Goal: Information Seeking & Learning: Learn about a topic

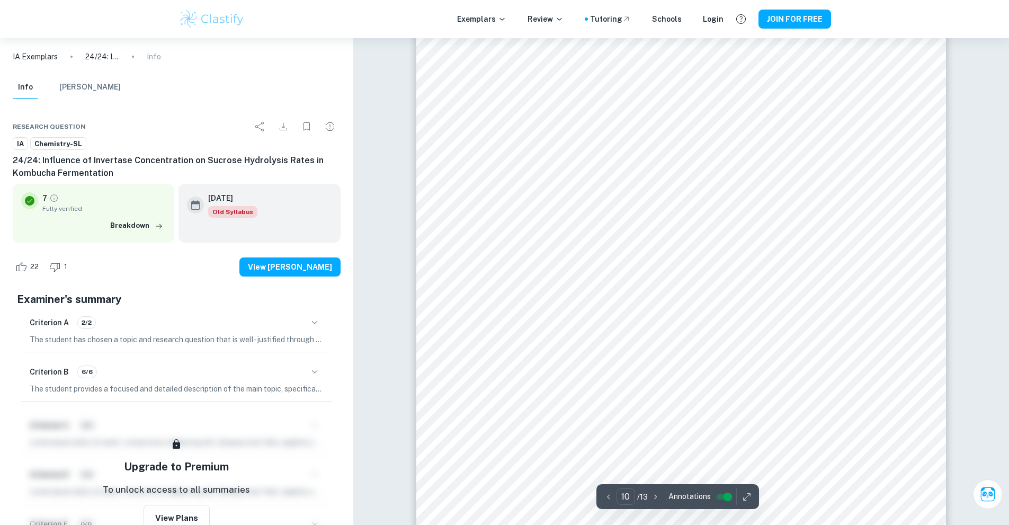
scroll to position [7363, 0]
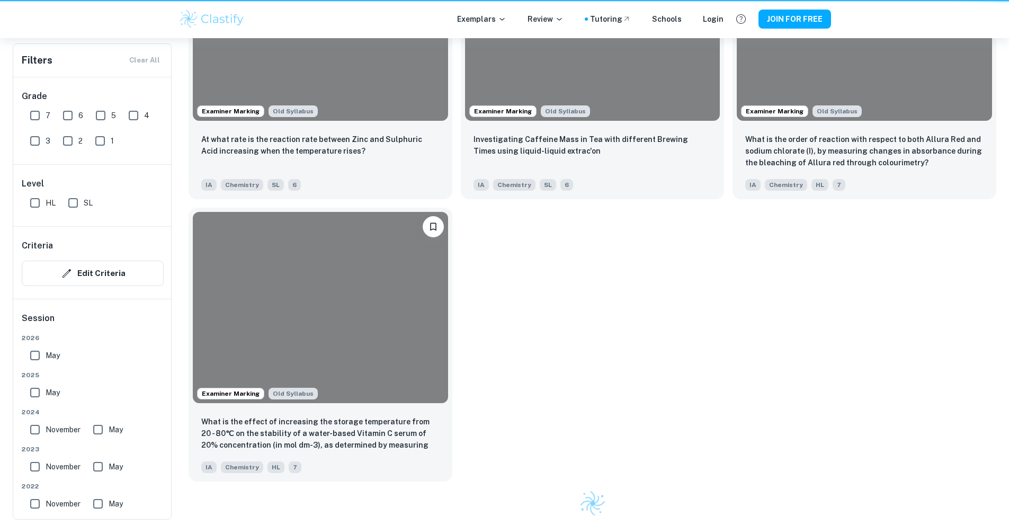
scroll to position [901, 0]
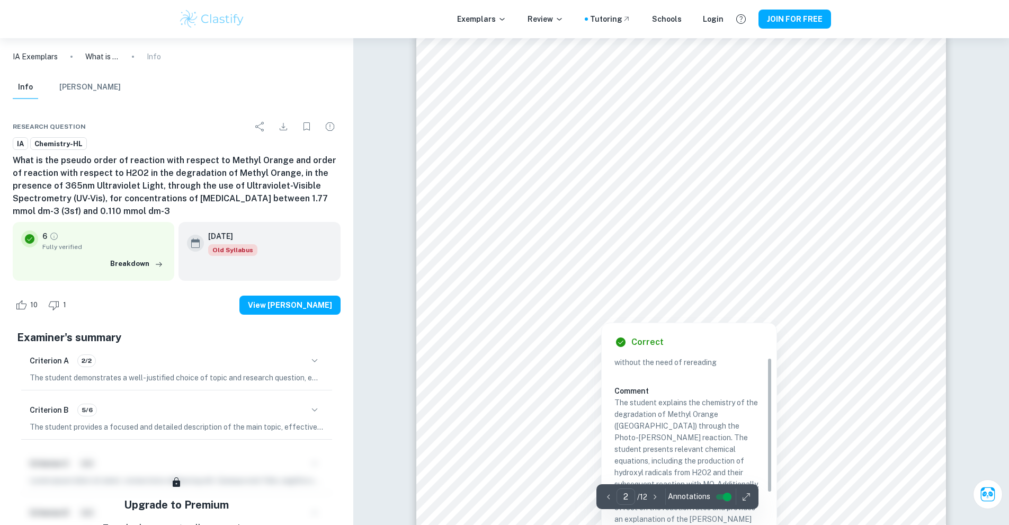
scroll to position [68, 0]
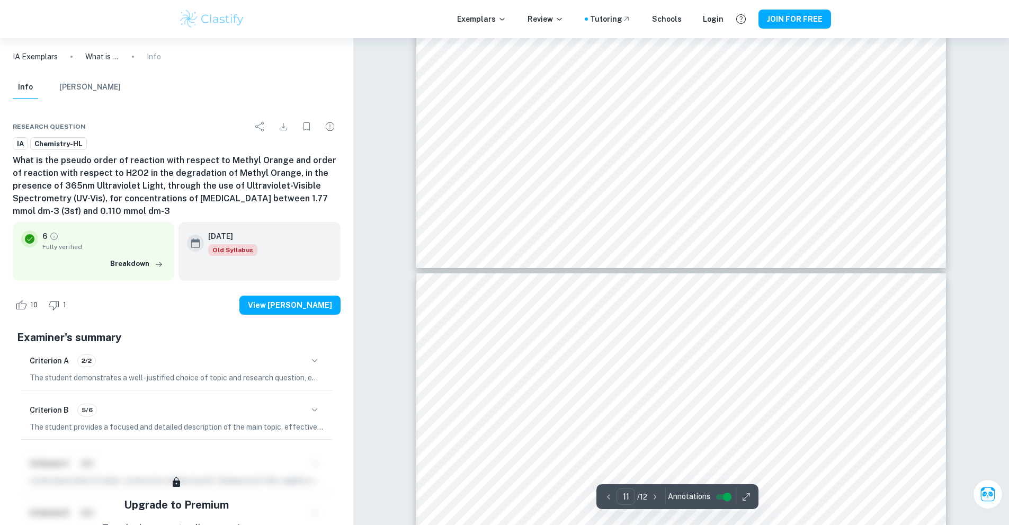
type input "12"
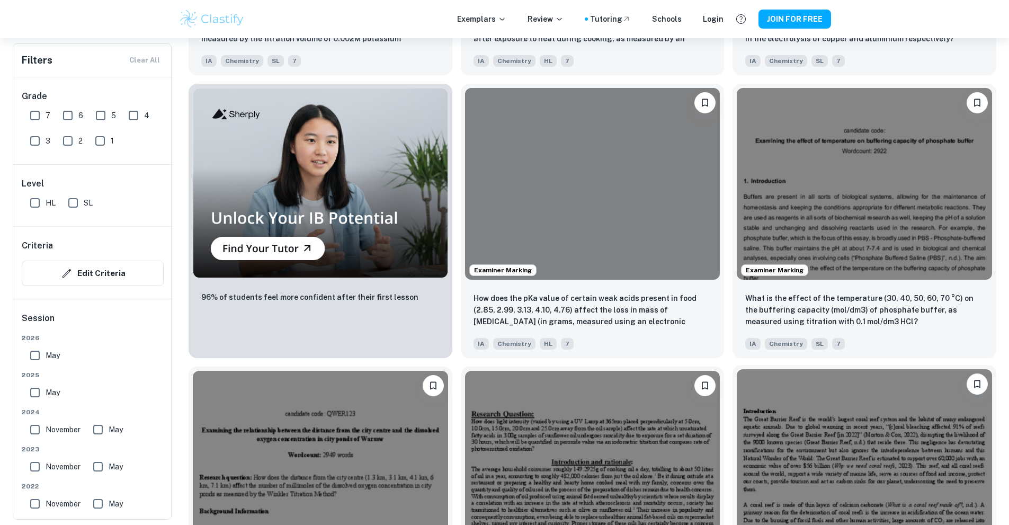
scroll to position [742, 0]
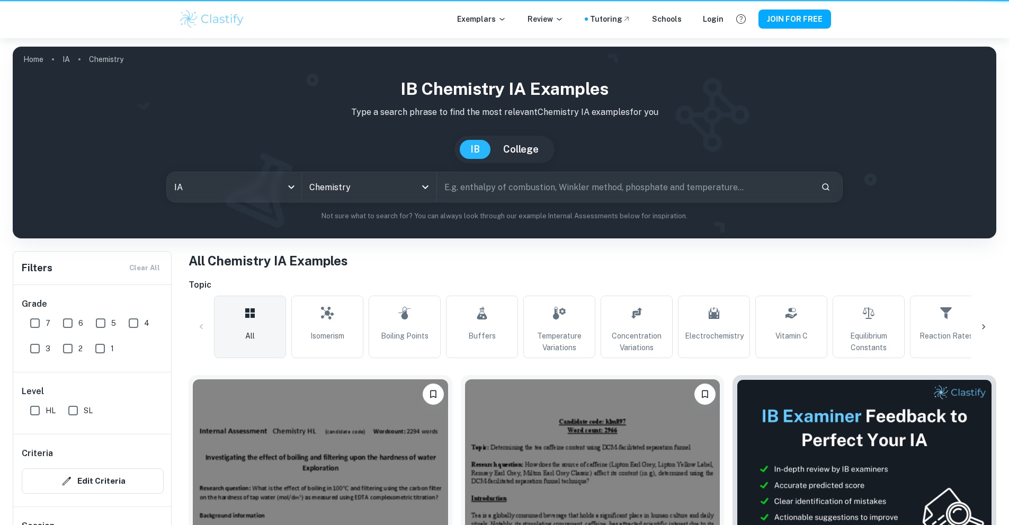
scroll to position [742, 0]
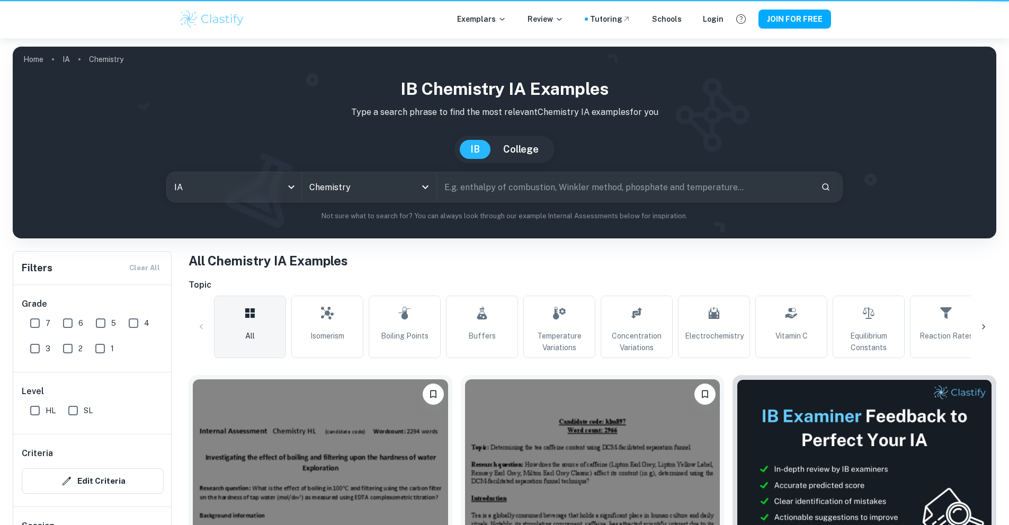
scroll to position [742, 0]
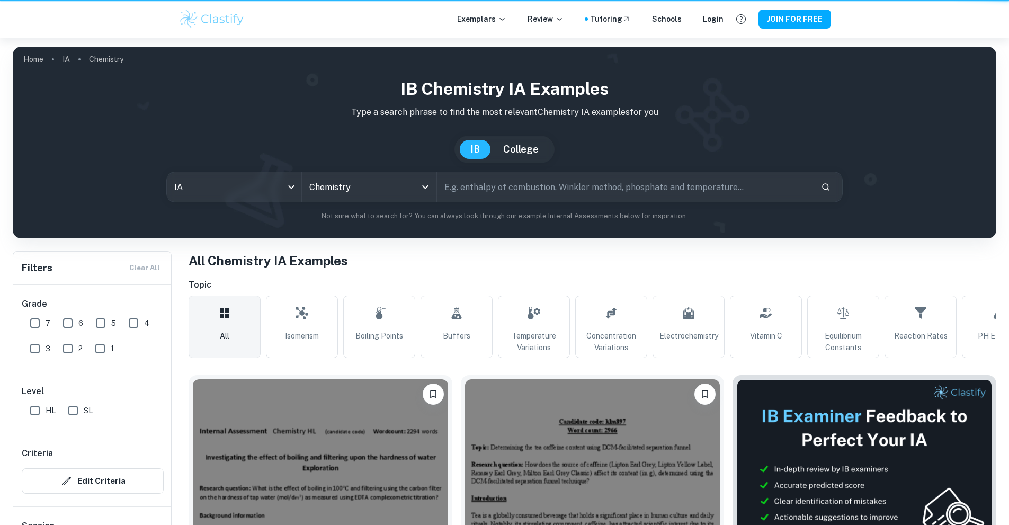
scroll to position [742, 0]
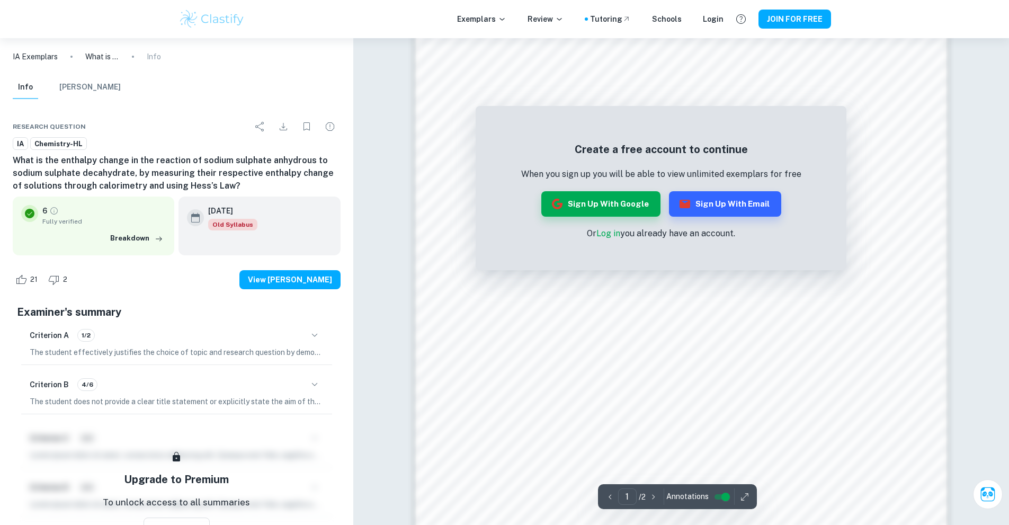
scroll to position [795, 0]
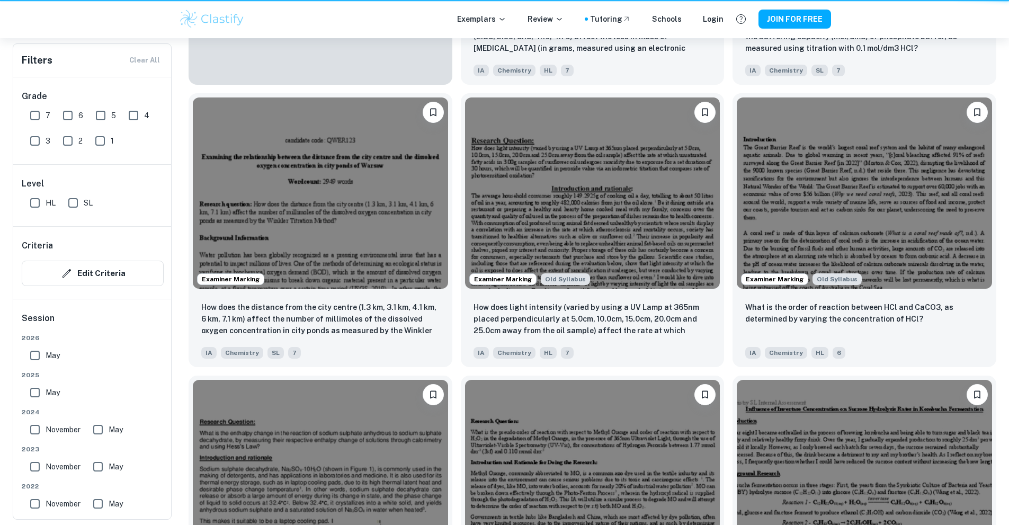
scroll to position [1165, 0]
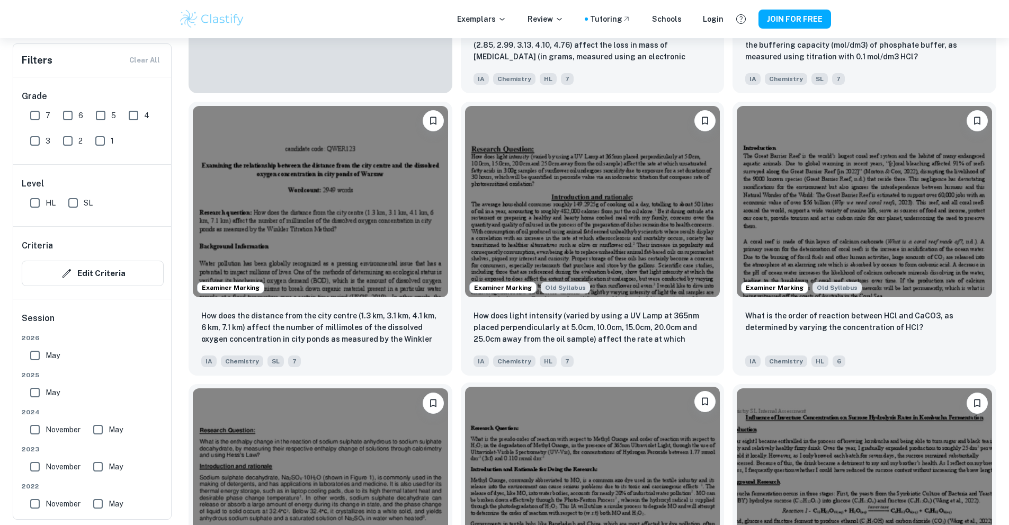
scroll to position [1059, 0]
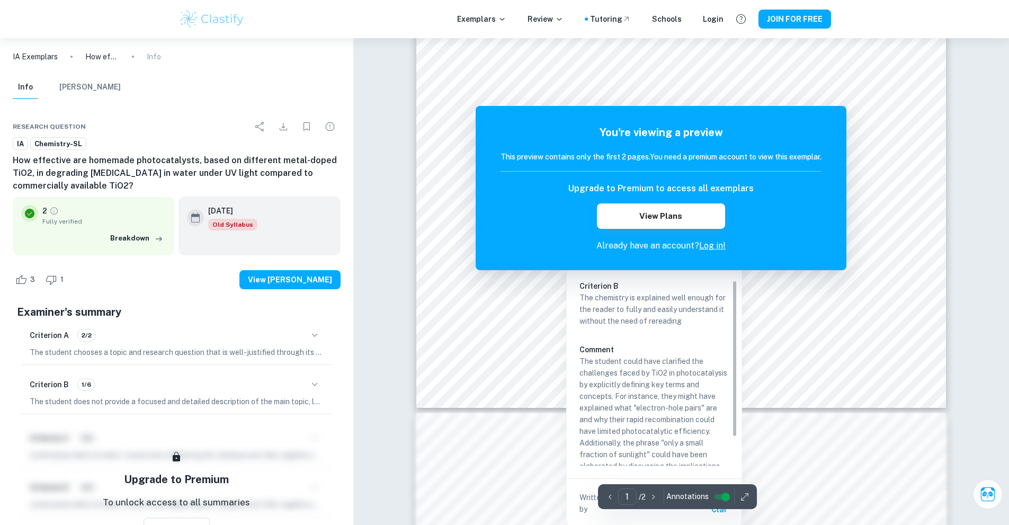
scroll to position [530, 0]
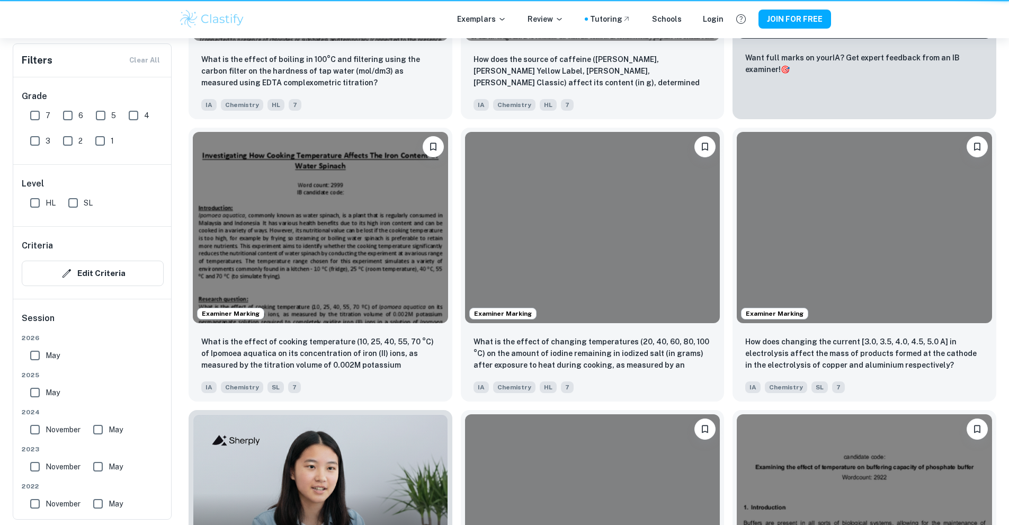
scroll to position [1059, 0]
